Goal: Task Accomplishment & Management: Complete application form

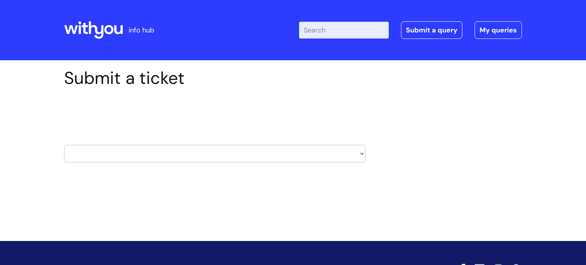
click at [362, 153] on select "HR / People IT and Support Clinical Drug Alerts Finance Accounts Data Support T…" at bounding box center [215, 154] width 302 height 18
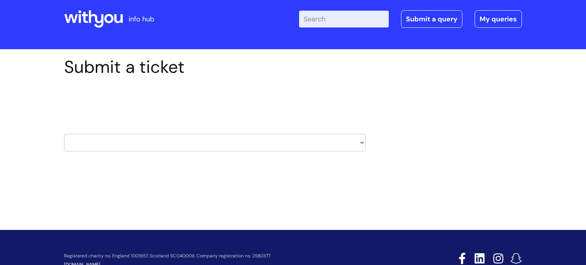
scroll to position [12, 0]
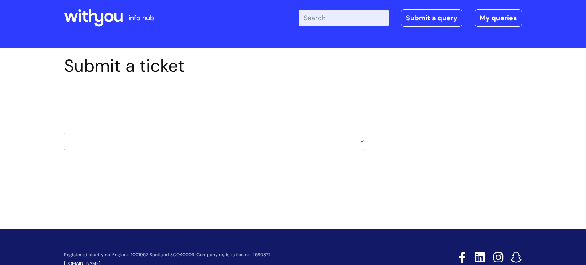
click at [362, 140] on select "HR / People IT and Support Clinical Drug Alerts Finance Accounts Data Support T…" at bounding box center [215, 142] width 302 height 18
select select "it_and_support"
click at [64, 133] on select "HR / People IT and Support Clinical Drug Alerts Finance Accounts Data Support T…" at bounding box center [215, 142] width 302 height 18
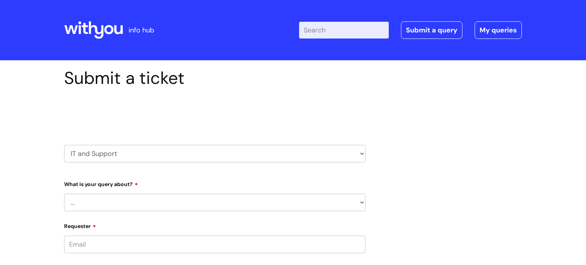
click at [363, 202] on select "... Mobile Phone Reset & MFA Accounts, Starters and Leavers IT Hardware issue I…" at bounding box center [215, 203] width 302 height 18
click at [64, 194] on select "... Mobile Phone Reset & MFA Accounts, Starters and Leavers IT Hardware issue I…" at bounding box center [215, 203] width 302 height 18
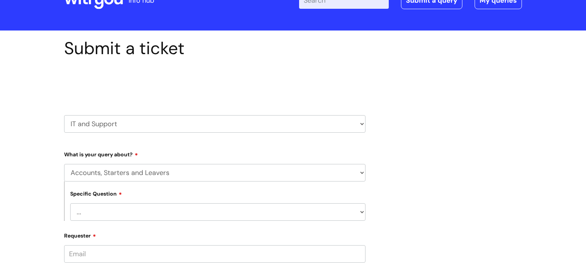
scroll to position [30, 0]
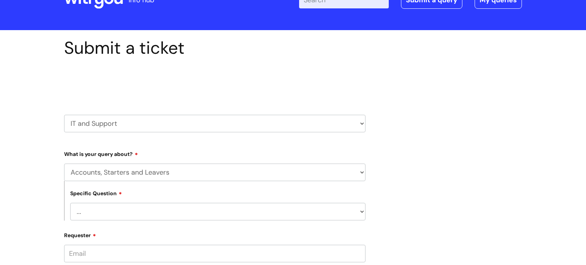
click at [363, 214] on select "... I have a new starter I have a leaver I need to make a change to an account …" at bounding box center [217, 212] width 295 height 18
click at [363, 174] on select "... Mobile Phone Reset & MFA Accounts, Starters and Leavers IT Hardware issue I…" at bounding box center [215, 173] width 302 height 18
click at [64, 164] on select "... Mobile Phone Reset & MFA Accounts, Starters and Leavers IT Hardware issue I…" at bounding box center [215, 173] width 302 height 18
click at [362, 210] on select "... Halo PCMIS Iaptus NHS Email CJSM Email Mitel Another System Google (Workspa…" at bounding box center [217, 212] width 295 height 18
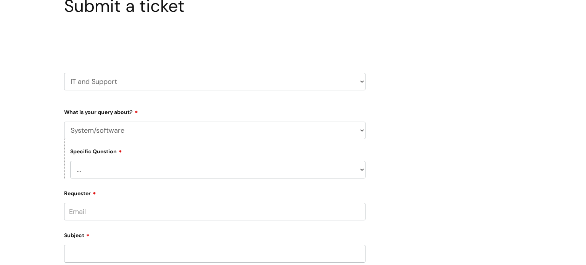
scroll to position [82, 0]
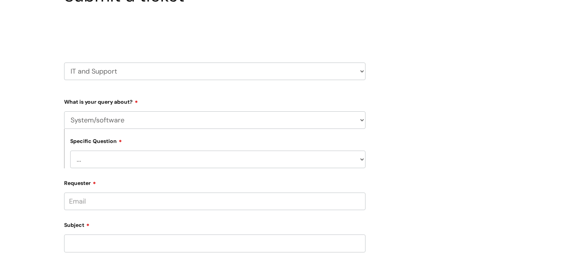
click at [365, 121] on select "... Mobile Phone Reset & MFA Accounts, Starters and Leavers IT Hardware issue I…" at bounding box center [215, 120] width 302 height 18
select select "Something Else"
click at [64, 111] on select "... Mobile Phone Reset & MFA Accounts, Starters and Leavers IT Hardware issue I…" at bounding box center [215, 120] width 302 height 18
click at [364, 158] on select "... My problem is not listed" at bounding box center [217, 160] width 295 height 18
select select "My problem is not listed"
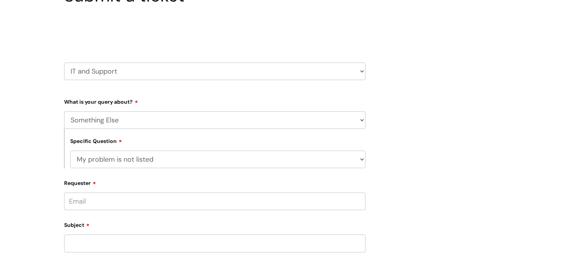
click at [70, 151] on select "... My problem is not listed" at bounding box center [217, 160] width 295 height 18
click at [285, 204] on input "Requester" at bounding box center [215, 202] width 302 height 18
click at [155, 193] on input "[PERSON_NAME].[PERSON_NAME]@w" at bounding box center [215, 202] width 302 height 18
type input "[PERSON_NAME][EMAIL_ADDRESS][PERSON_NAME][DOMAIN_NAME]"
click at [145, 235] on div "Subject" at bounding box center [215, 236] width 302 height 34
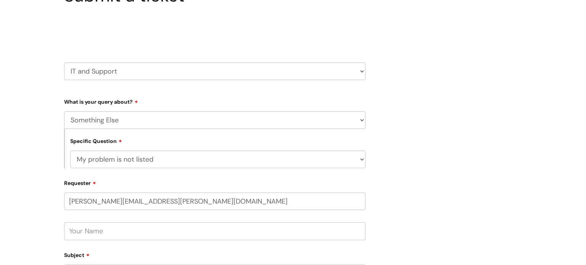
click at [133, 232] on input "text" at bounding box center [215, 232] width 302 height 18
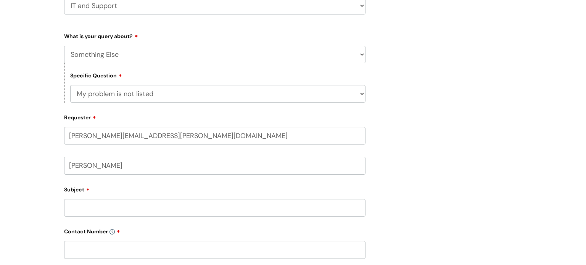
scroll to position [149, 0]
type input "[PERSON_NAME]"
click at [131, 206] on input "Subject" at bounding box center [215, 208] width 302 height 18
click at [142, 206] on input "I T" at bounding box center [215, 208] width 302 height 18
type input "I TRENT"
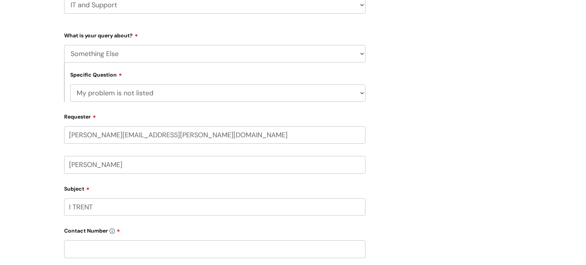
click at [102, 245] on input "text" at bounding box center [215, 250] width 302 height 18
click at [101, 245] on input "text" at bounding box center [215, 250] width 302 height 18
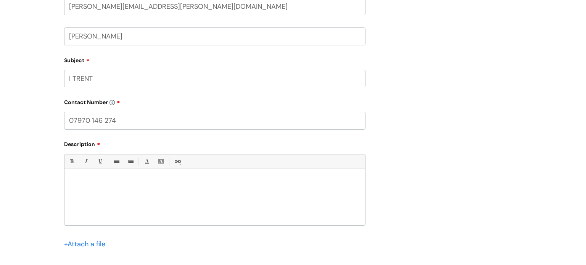
scroll to position [278, 0]
type input "07970 146 274"
click at [79, 173] on div at bounding box center [215, 199] width 301 height 53
paste div
click at [82, 166] on li "Italic (Ctrl-I)" at bounding box center [86, 161] width 14 height 14
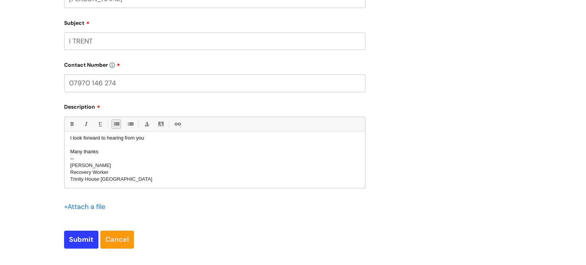
scroll to position [315, 0]
click at [84, 237] on input "Submit" at bounding box center [81, 240] width 34 height 18
type input "Please Wait..."
